Goal: Check status: Check status

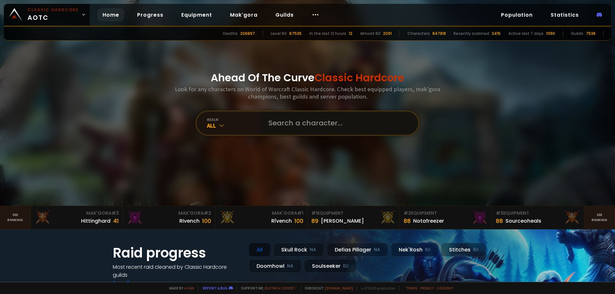
click at [331, 125] on input "text" at bounding box center [337, 123] width 146 height 23
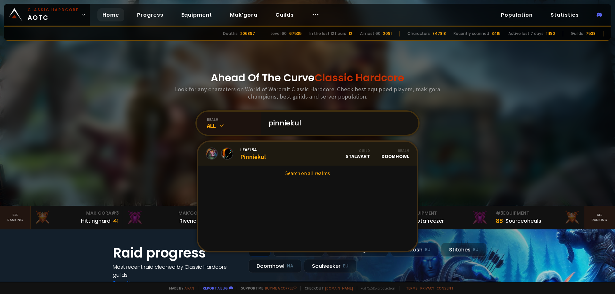
type input "pinniekul"
click at [272, 150] on link "Level 54 Pinniekul Guild Stalwart Realm Doomhowl" at bounding box center [307, 154] width 219 height 24
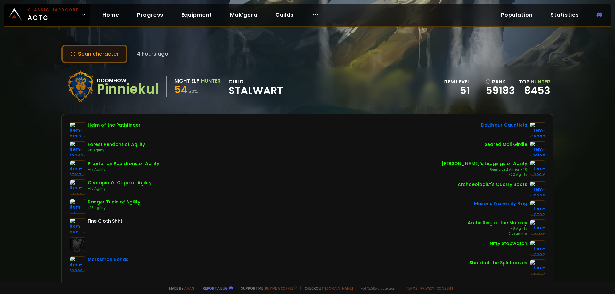
click at [95, 56] on button "Scan character" at bounding box center [94, 54] width 66 height 18
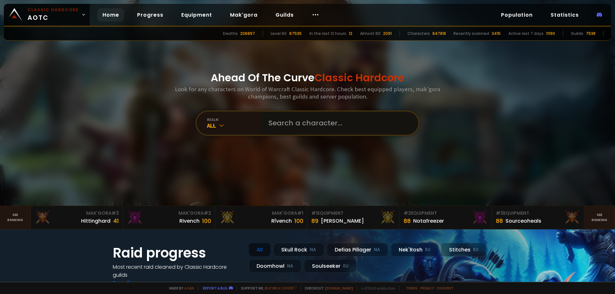
click at [304, 130] on input "text" at bounding box center [337, 123] width 146 height 23
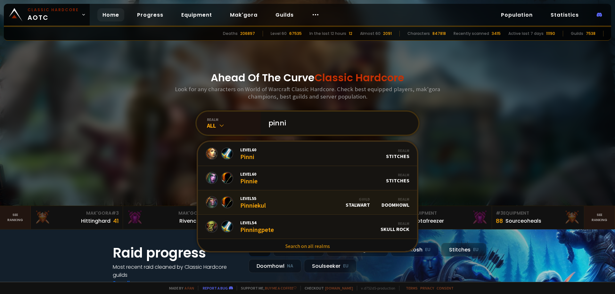
type input "pinni"
click at [282, 200] on link "Level 55 Pinniekul Guild Stalwart Realm Doomhowl" at bounding box center [307, 202] width 219 height 24
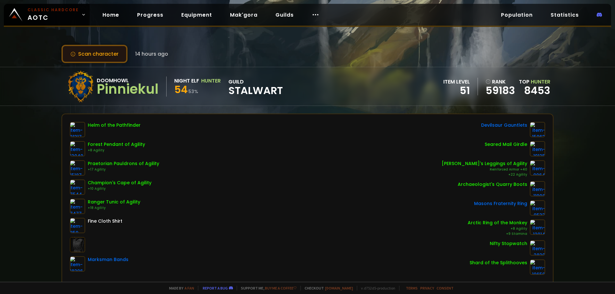
click at [99, 55] on button "Scan character" at bounding box center [94, 54] width 66 height 18
